Goal: Transaction & Acquisition: Purchase product/service

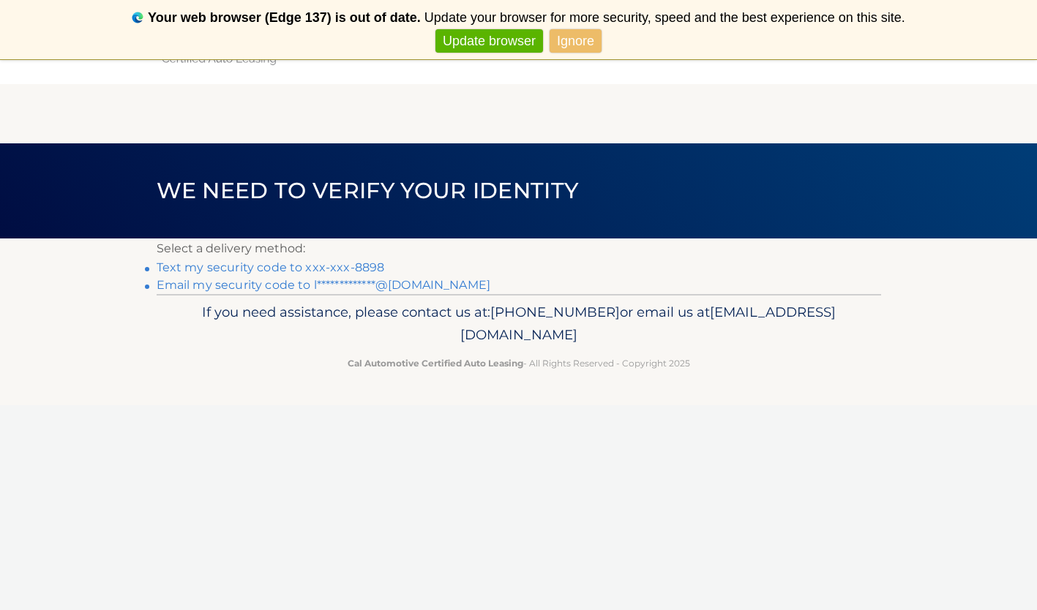
click at [370, 263] on link "Text my security code to xxx-xxx-8898" at bounding box center [271, 268] width 228 height 14
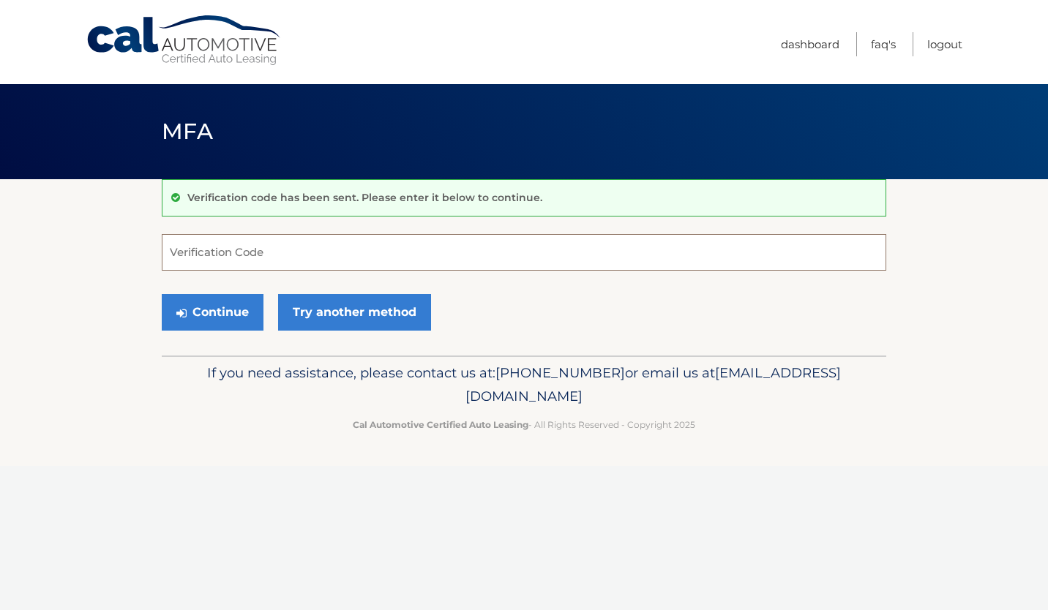
click at [359, 250] on input "Verification Code" at bounding box center [524, 252] width 725 height 37
type input "151018"
click at [242, 310] on button "Continue" at bounding box center [213, 312] width 102 height 37
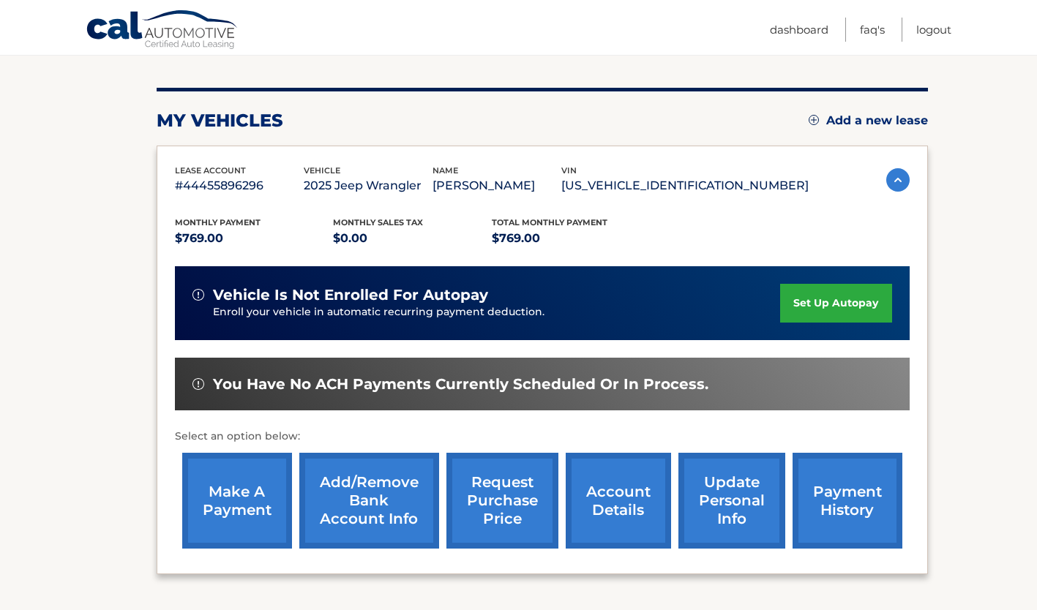
scroll to position [158, 0]
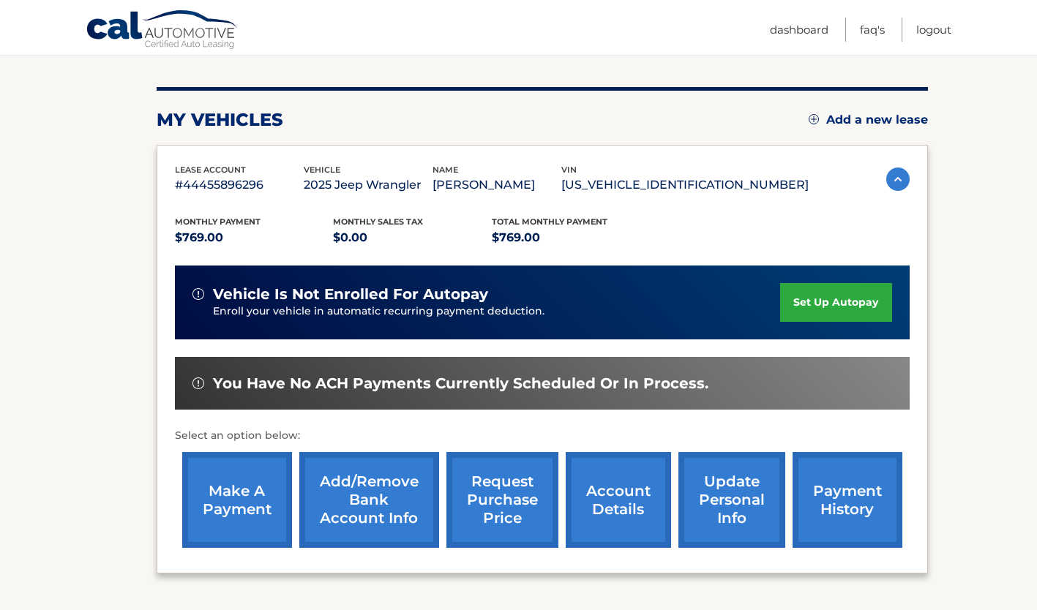
click at [281, 480] on link "make a payment" at bounding box center [237, 500] width 110 height 96
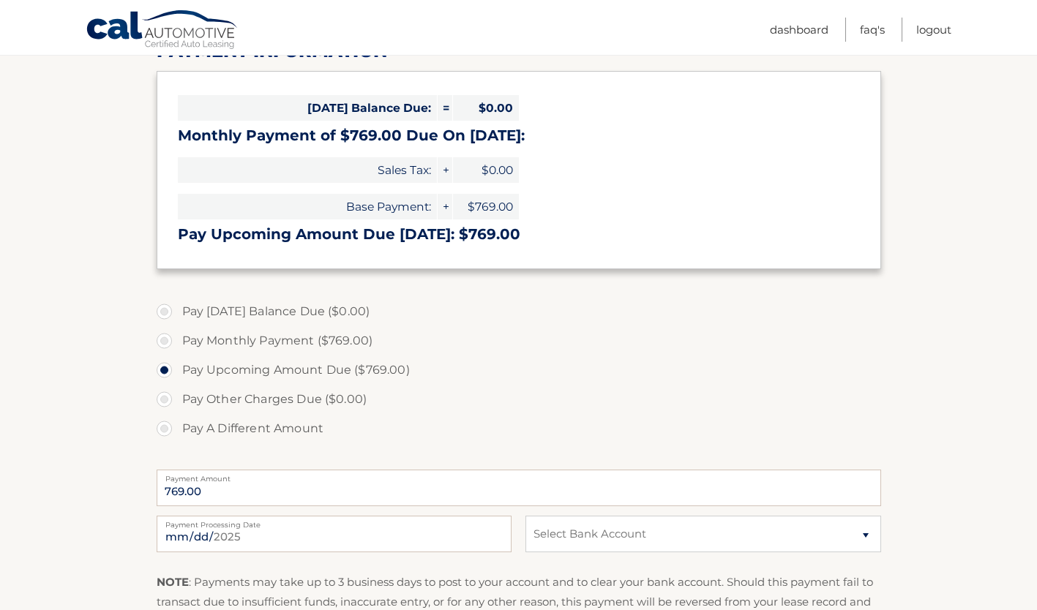
scroll to position [211, 0]
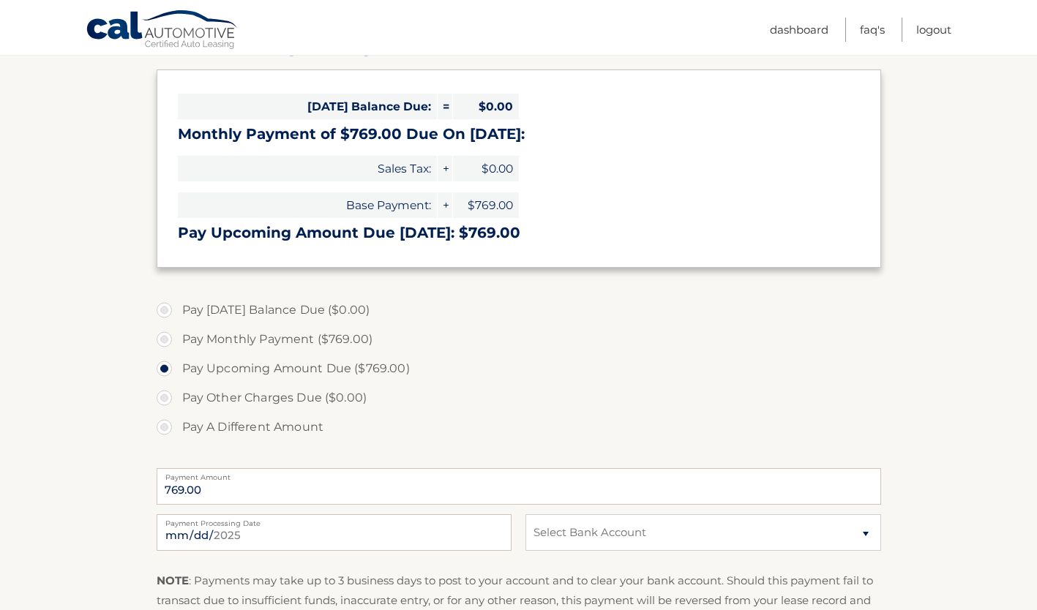
click at [161, 425] on label "Pay A Different Amount" at bounding box center [519, 427] width 725 height 29
click at [162, 425] on input "Pay A Different Amount" at bounding box center [169, 424] width 15 height 23
radio input "true"
type input "500.00"
click at [241, 535] on input "2025-09-11" at bounding box center [334, 532] width 355 height 37
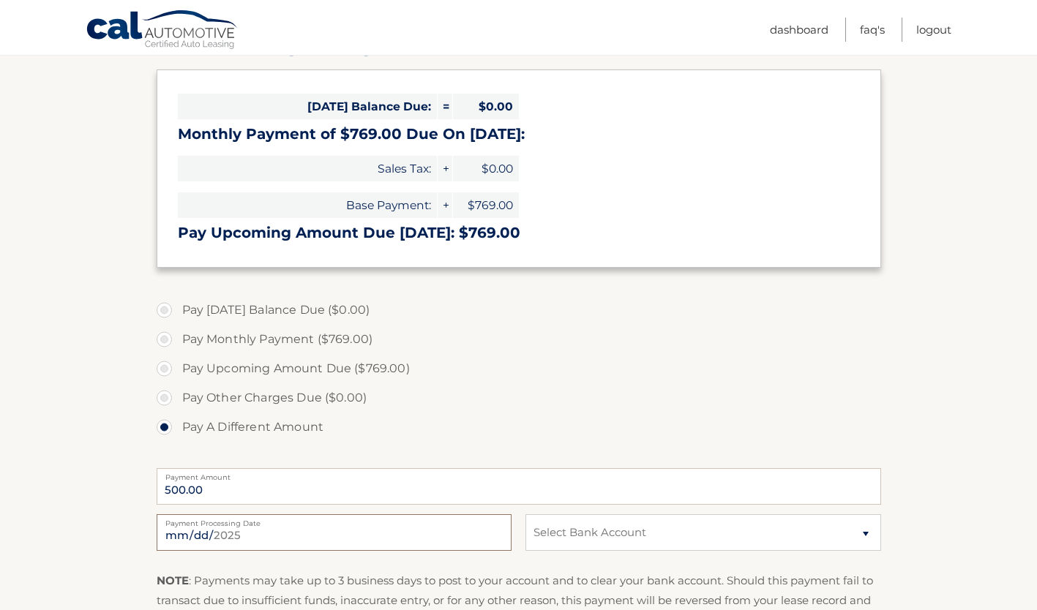
type input "2025-09-17"
click at [666, 531] on select "Select Bank Account Checking CAPITAL ONE N.A. *****7005 Checking JPMORGAN CHASE…" at bounding box center [702, 532] width 355 height 37
select select "NTFmNDBkMjctNDI3NC00OTBhLWE2MjMtMmY2N2IzYzVhMzc2"
click at [525, 514] on select "Select Bank Account Checking CAPITAL ONE N.A. *****7005 Checking JPMORGAN CHASE…" at bounding box center [702, 532] width 355 height 37
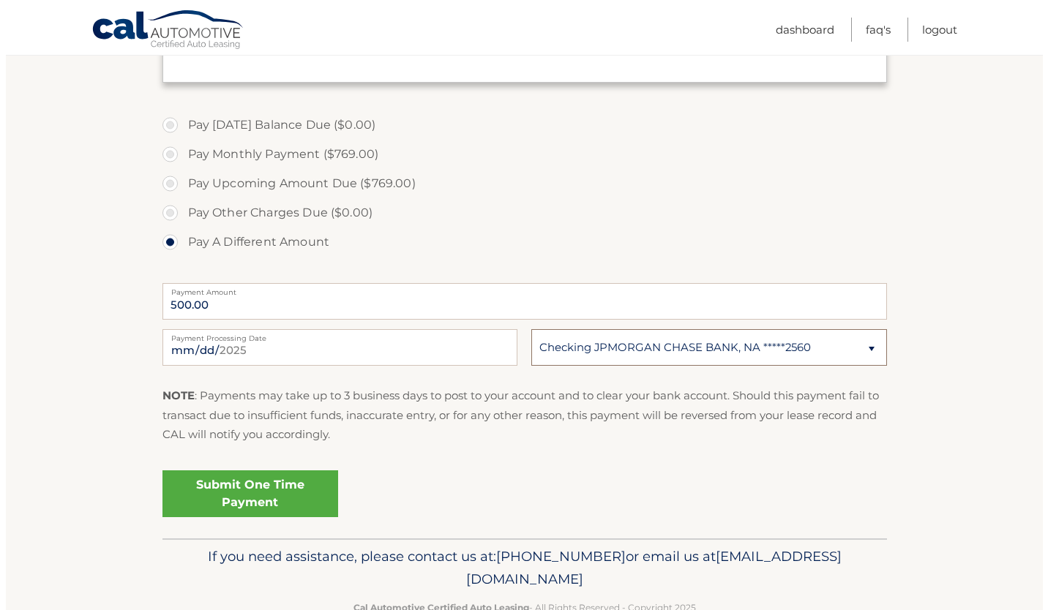
scroll to position [397, 0]
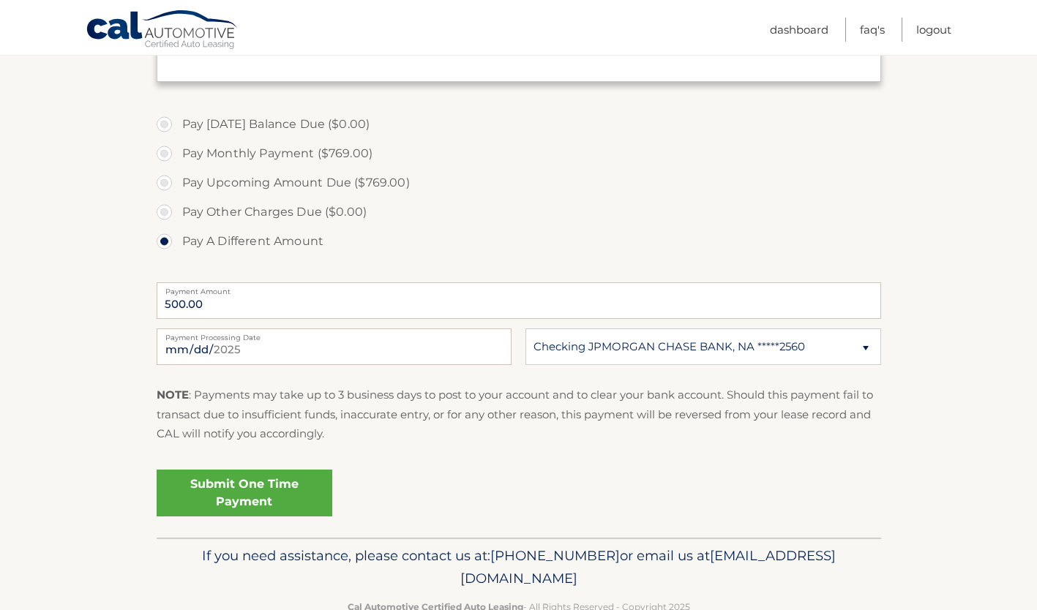
click at [279, 503] on link "Submit One Time Payment" at bounding box center [245, 493] width 176 height 47
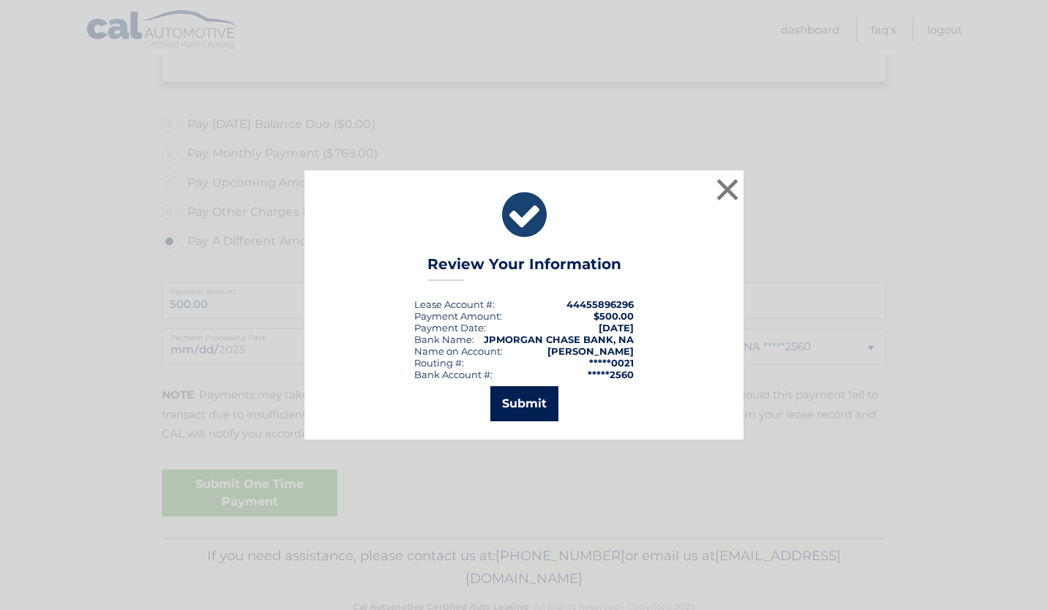
click at [520, 405] on button "Submit" at bounding box center [524, 403] width 68 height 35
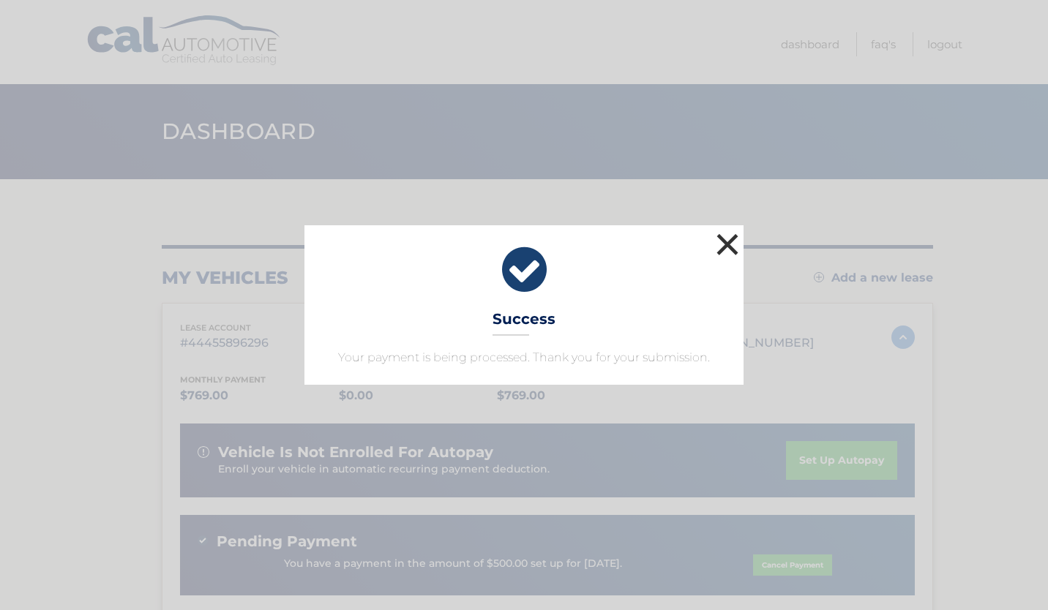
click at [722, 236] on button "×" at bounding box center [727, 244] width 29 height 29
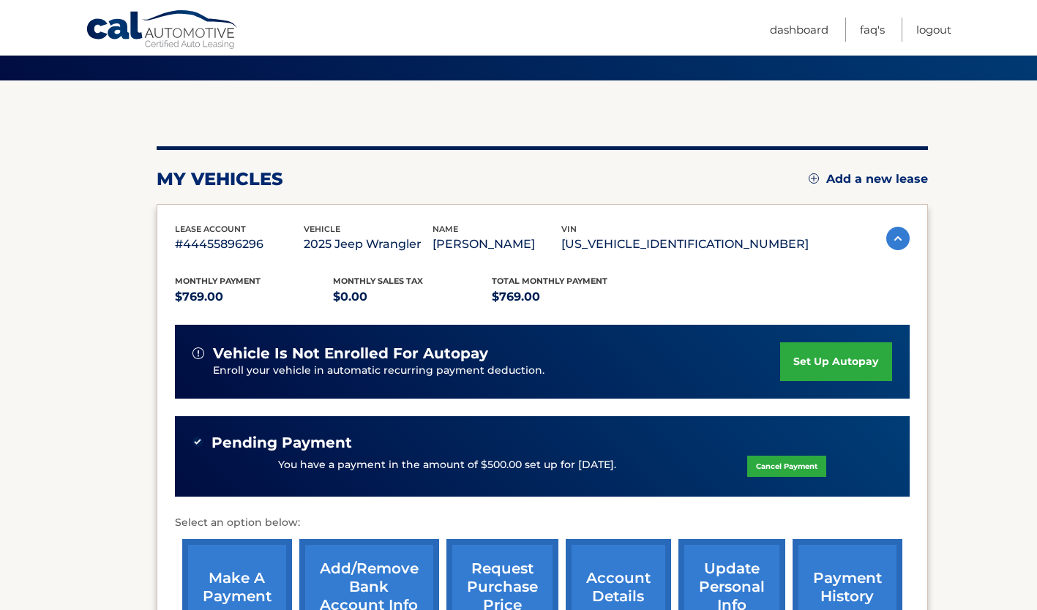
scroll to position [135, 0]
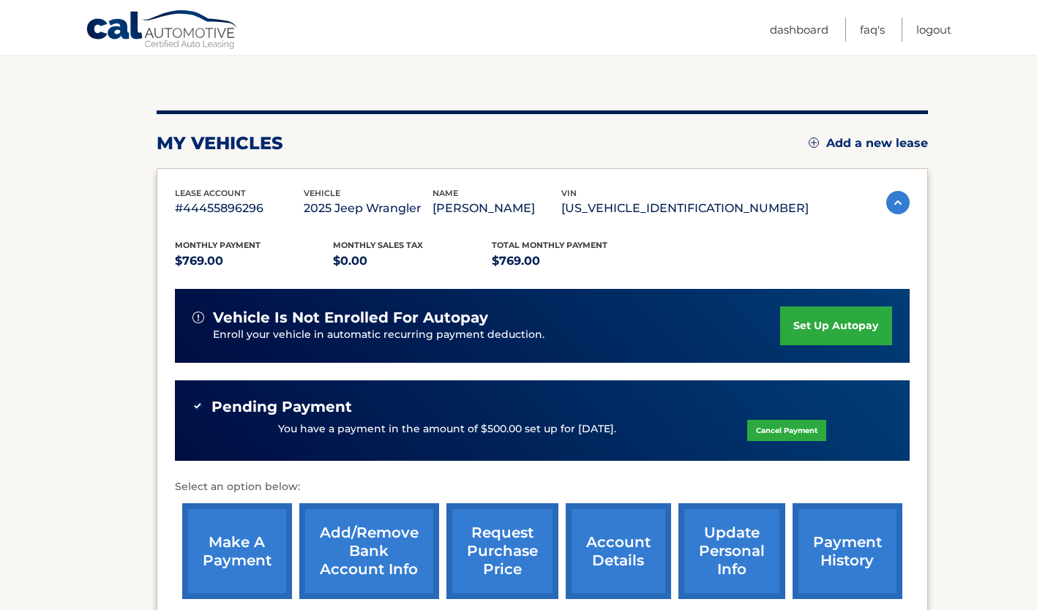
click at [239, 517] on link "make a payment" at bounding box center [237, 552] width 110 height 96
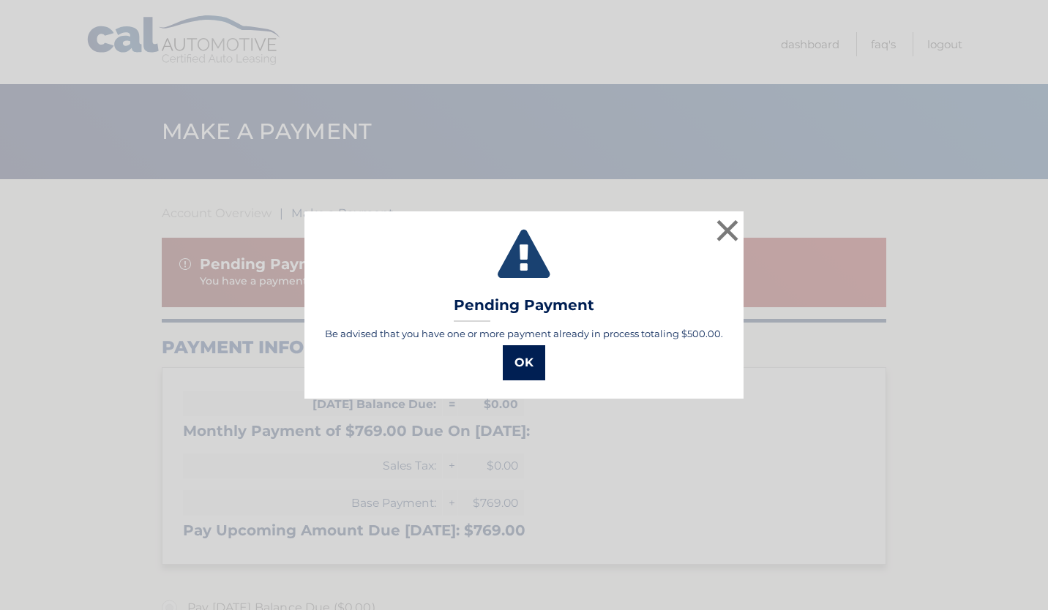
click at [542, 373] on button "OK" at bounding box center [524, 362] width 42 height 35
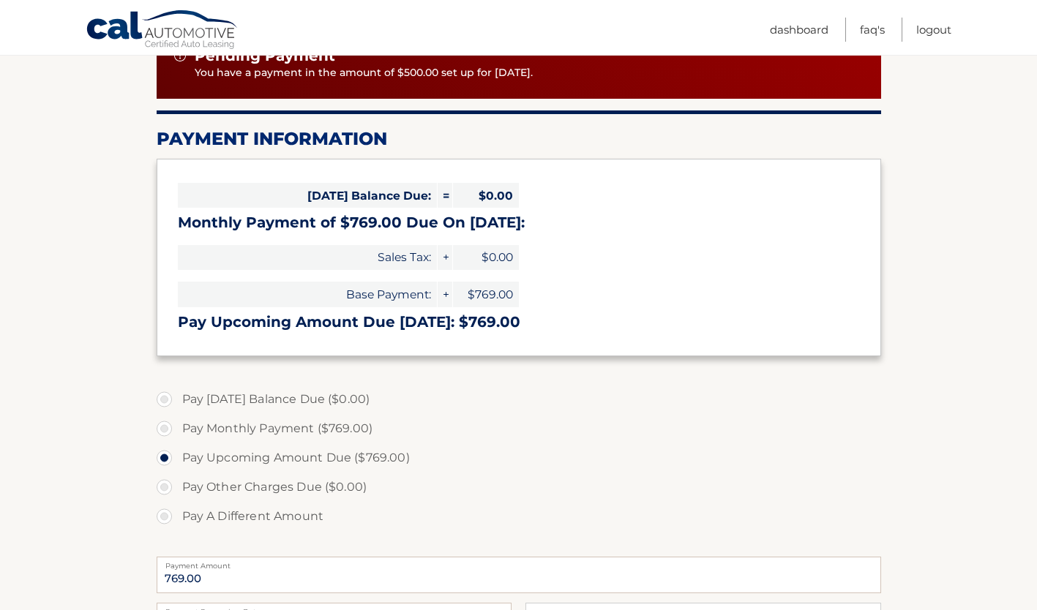
scroll to position [212, 0]
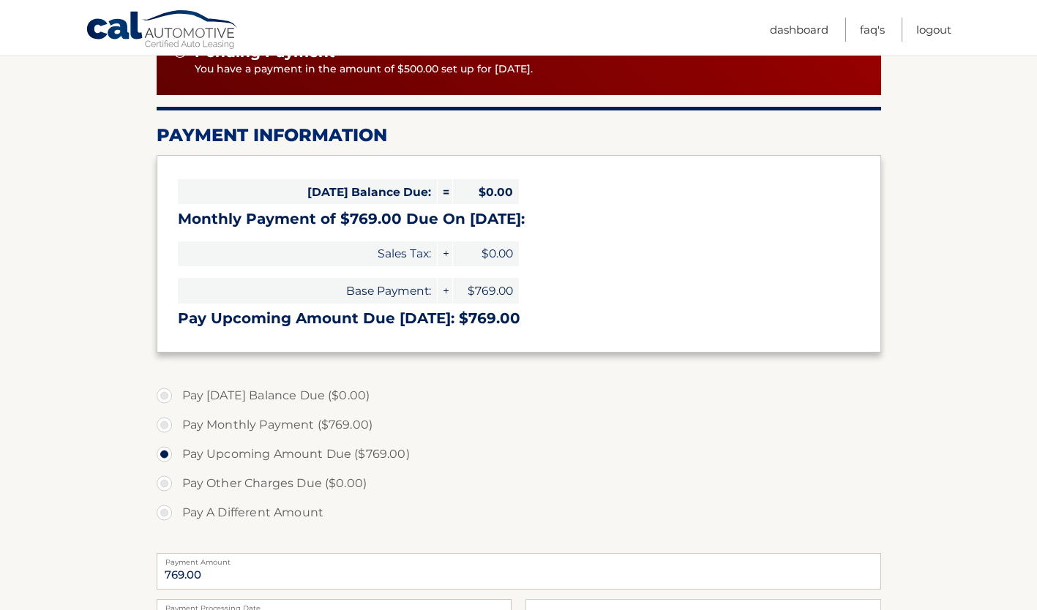
click at [160, 509] on label "Pay A Different Amount" at bounding box center [519, 512] width 725 height 29
click at [162, 509] on input "Pay A Different Amount" at bounding box center [169, 509] width 15 height 23
radio input "true"
click at [201, 572] on input "Payment Amount" at bounding box center [519, 571] width 725 height 37
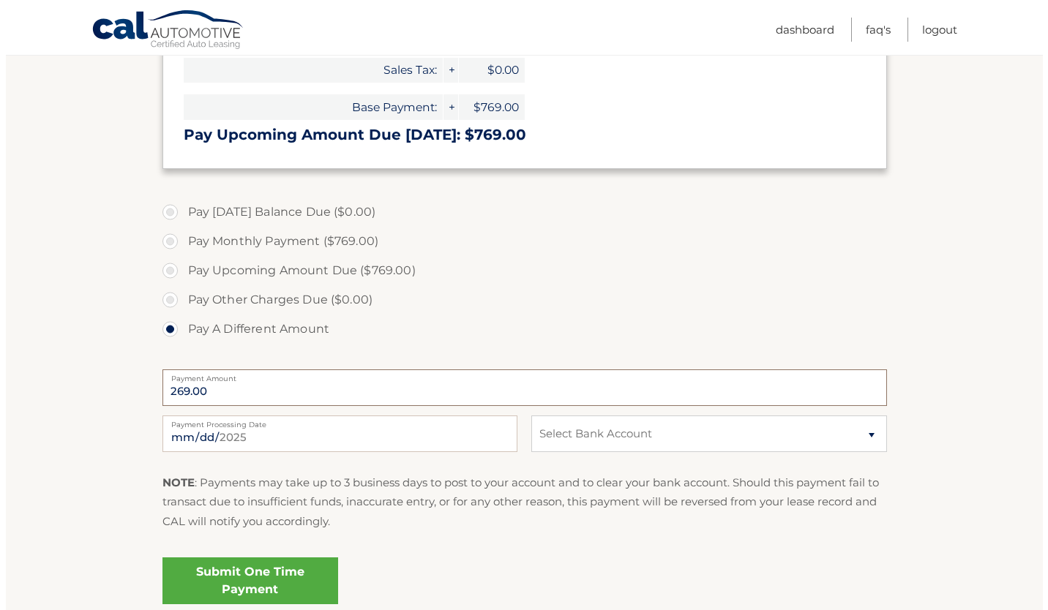
scroll to position [416, 0]
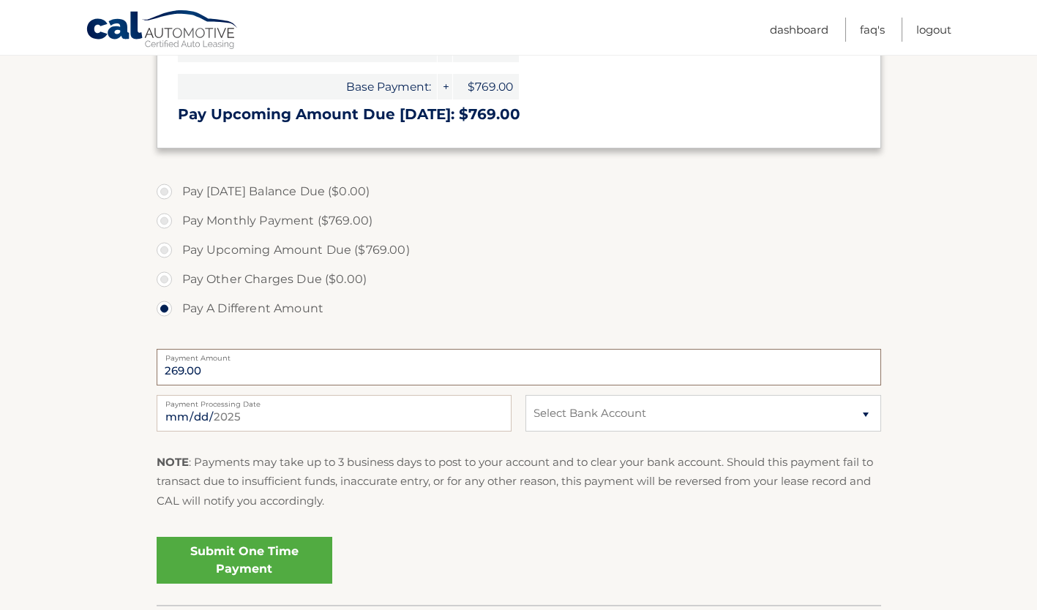
type input "269.00"
click at [667, 420] on select "Select Bank Account Checking CAPITAL ONE N.A. *****7005 Checking JPMORGAN CHASE…" at bounding box center [702, 413] width 355 height 37
select select "OTM5NWMyOTQtODc1ZS00ZmE4LWE3ZjItYmJiNWZhMzQ5NmU4"
click at [525, 395] on select "Select Bank Account Checking CAPITAL ONE N.A. *****7005 Checking JPMORGAN CHASE…" at bounding box center [702, 413] width 355 height 37
click at [232, 562] on link "Submit One Time Payment" at bounding box center [245, 560] width 176 height 47
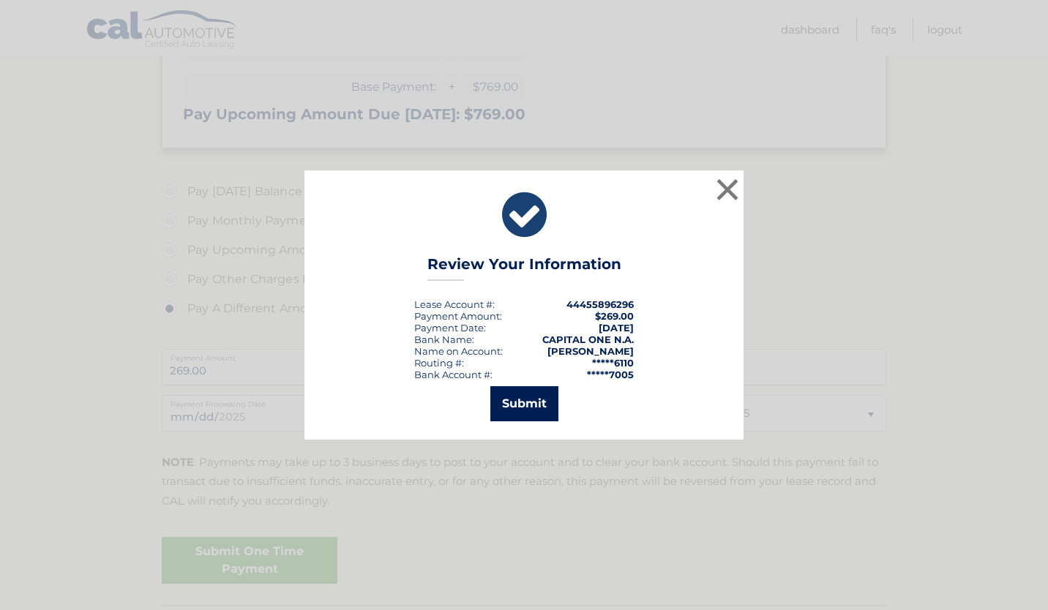
click at [529, 412] on button "Submit" at bounding box center [524, 403] width 68 height 35
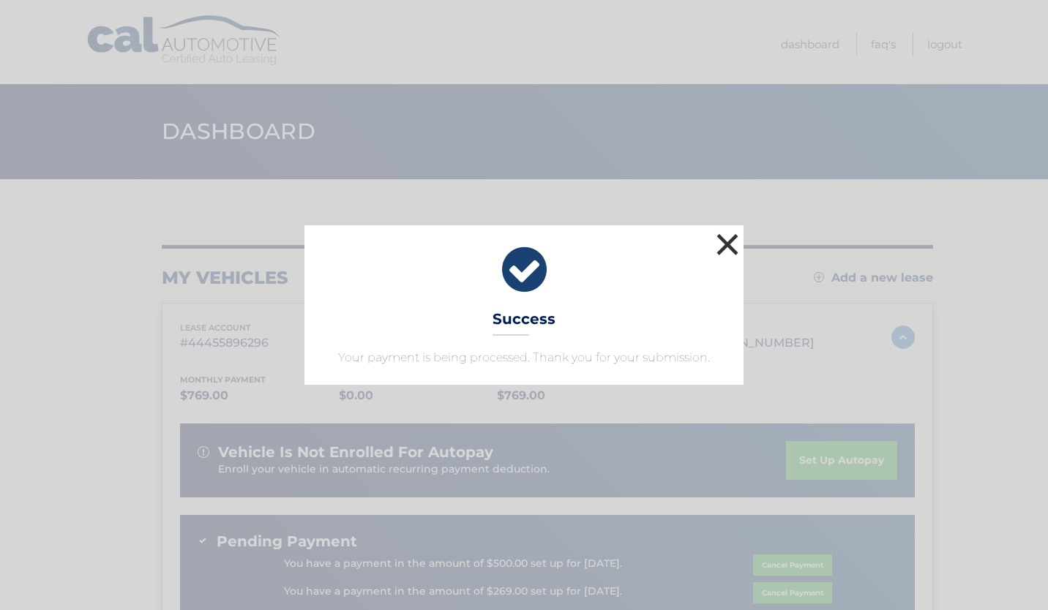
click at [729, 242] on button "×" at bounding box center [727, 244] width 29 height 29
